Goal: Task Accomplishment & Management: Complete application form

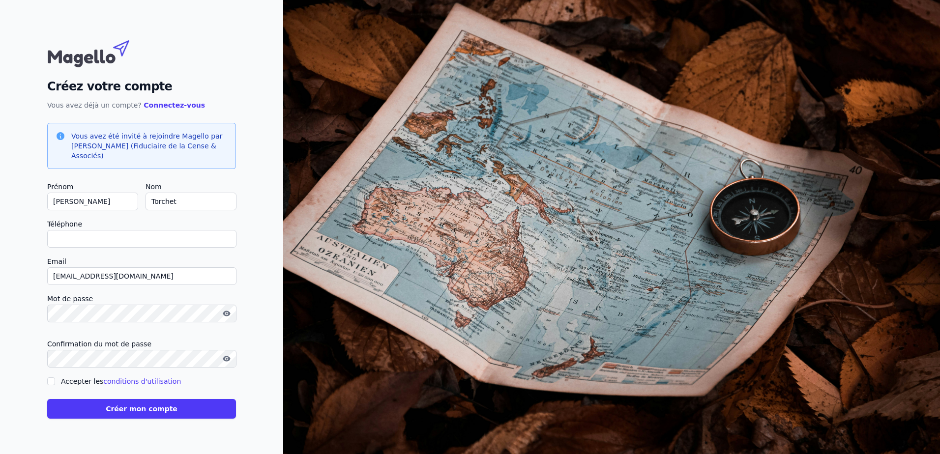
click at [100, 243] on input "Téléphone" at bounding box center [141, 239] width 189 height 18
type input "[PHONE_NUMBER]"
click at [50, 379] on input "Accepter les conditions d'utilisation" at bounding box center [51, 382] width 8 height 8
checkbox input "true"
click at [137, 411] on button "Créer mon compte" at bounding box center [141, 409] width 189 height 20
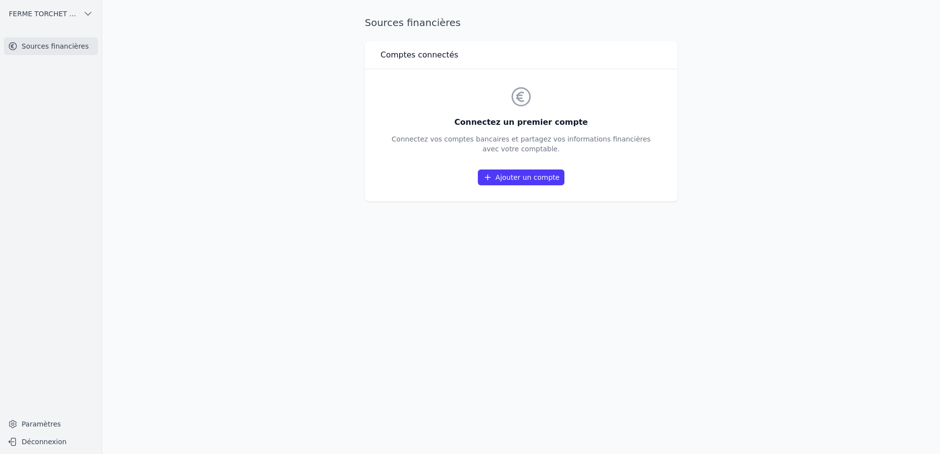
click at [524, 179] on link "Ajouter un compte" at bounding box center [521, 178] width 87 height 16
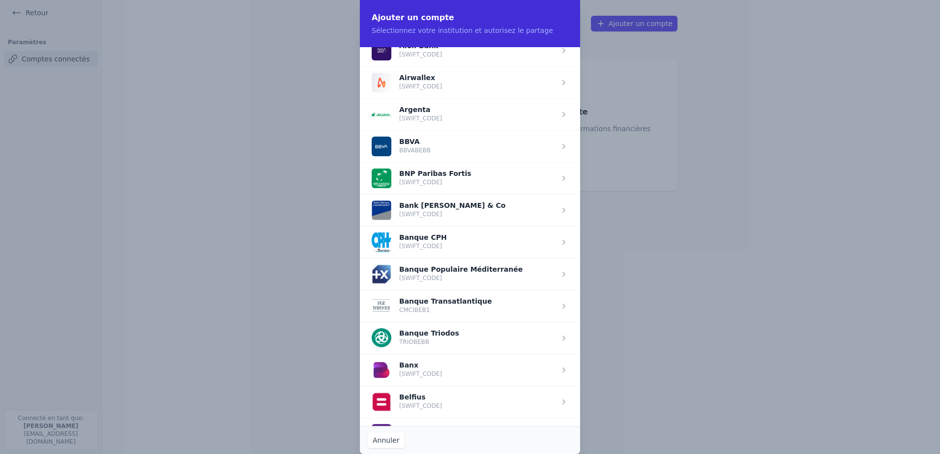
scroll to position [197, 0]
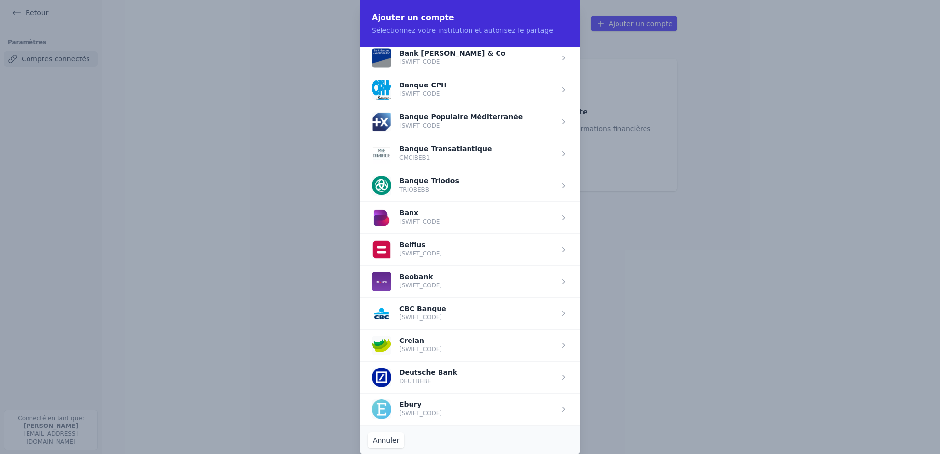
click at [425, 345] on span "button" at bounding box center [470, 345] width 220 height 32
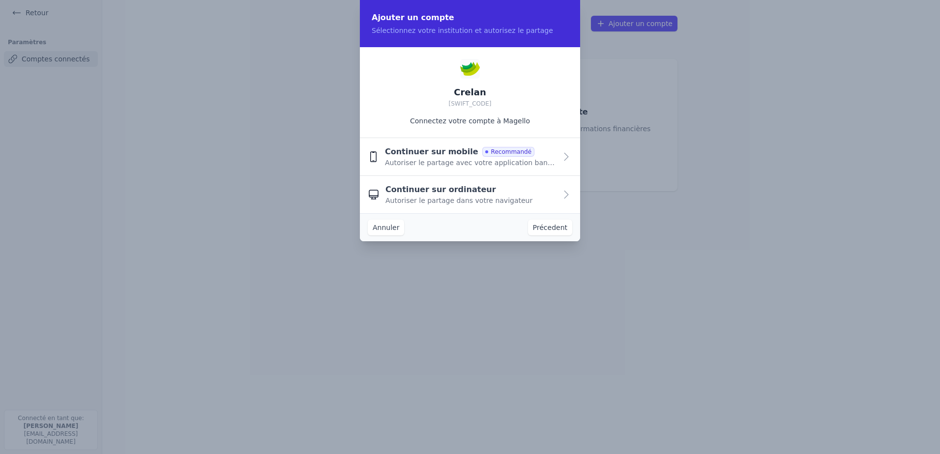
click at [456, 196] on span "Autoriser le partage dans votre navigateur" at bounding box center [458, 201] width 147 height 10
